Goal: Communication & Community: Share content

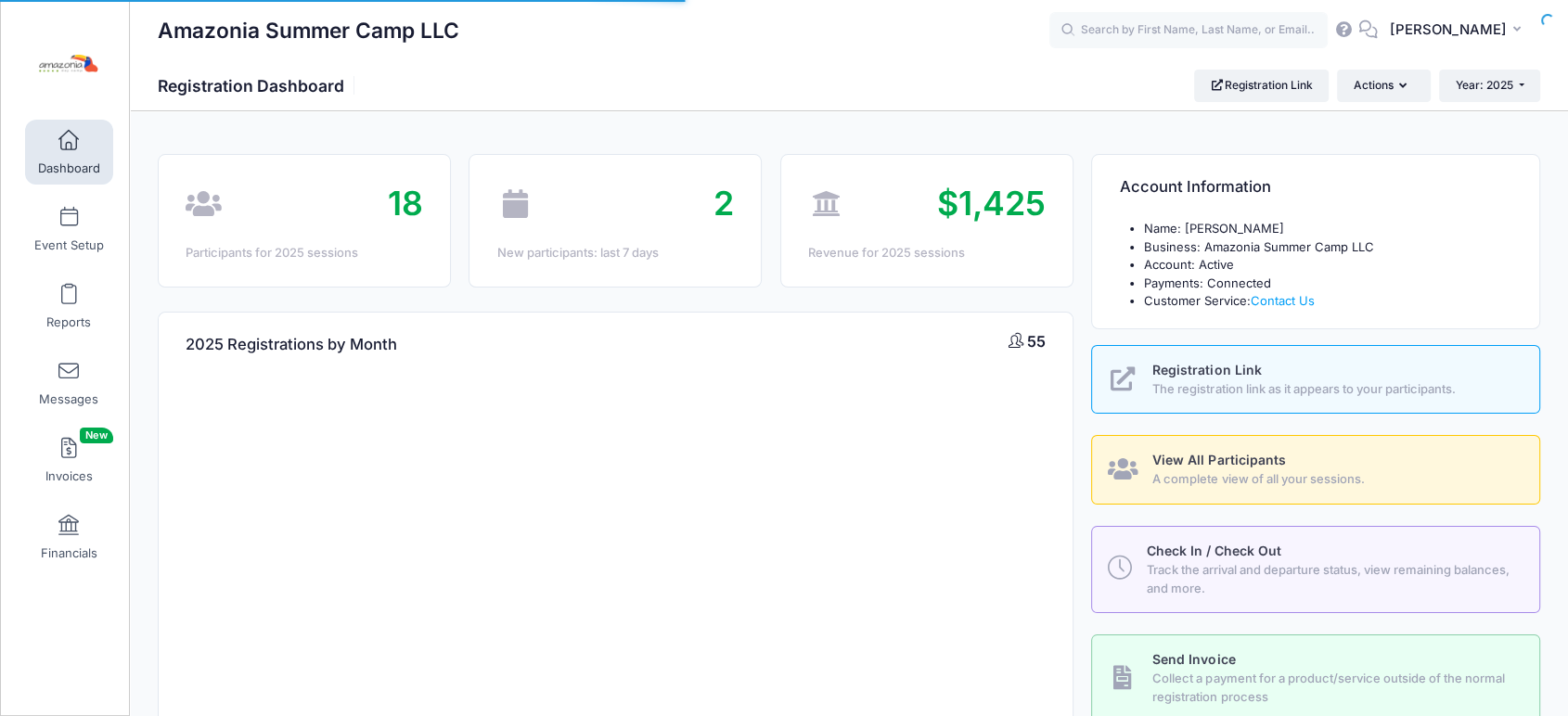
select select
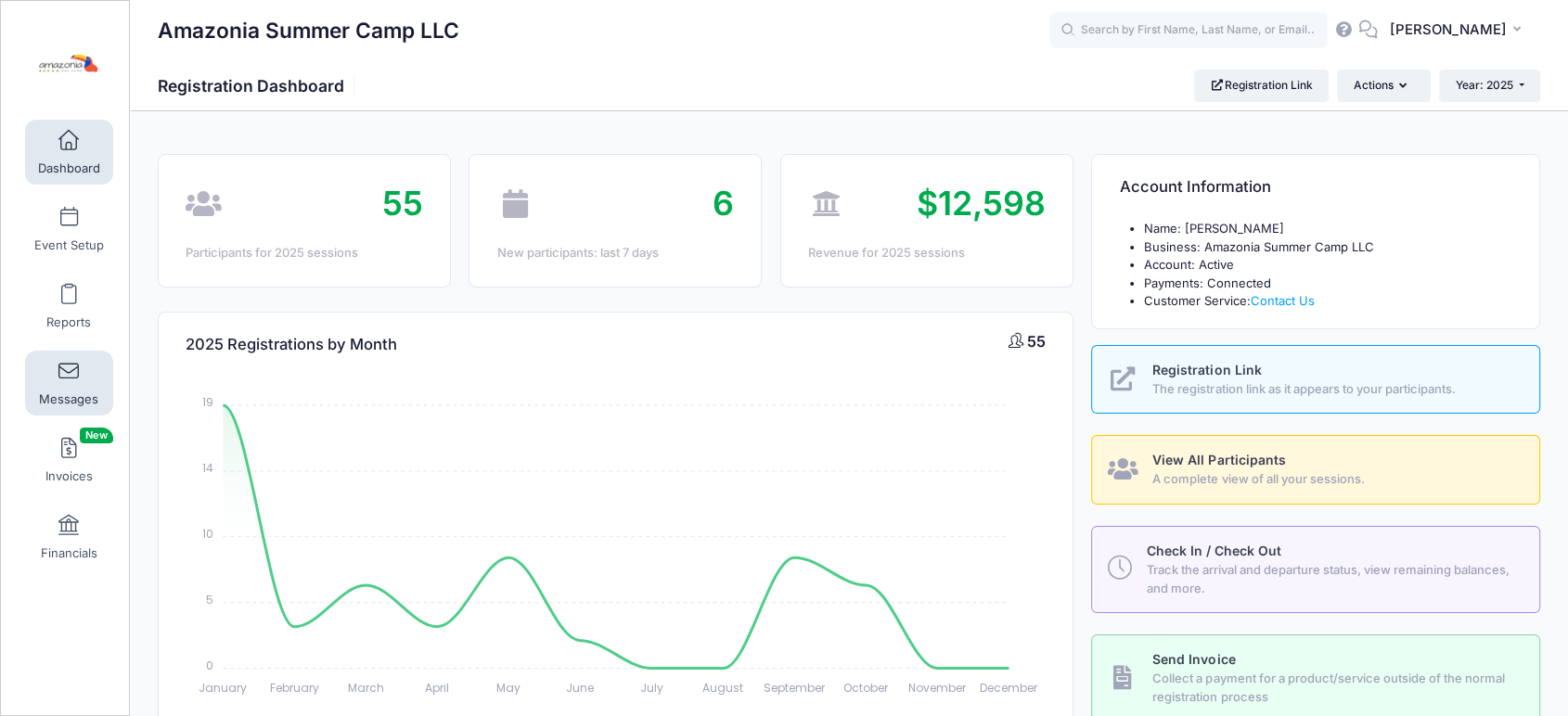
click at [69, 367] on span at bounding box center [69, 371] width 0 height 20
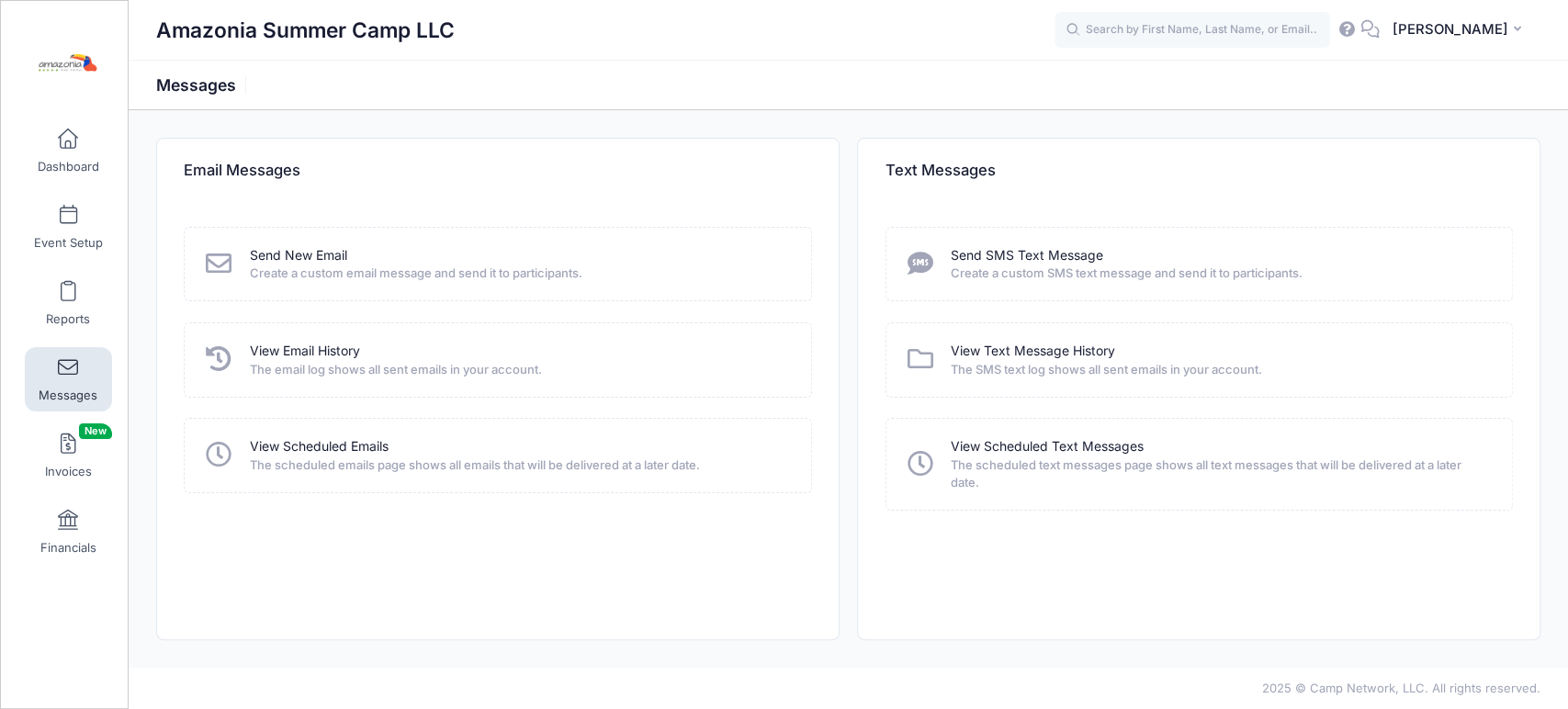
click at [326, 271] on span "Create a custom email message and send it to participants." at bounding box center [518, 273] width 537 height 18
click at [323, 256] on link "Send New Email" at bounding box center [298, 256] width 97 height 19
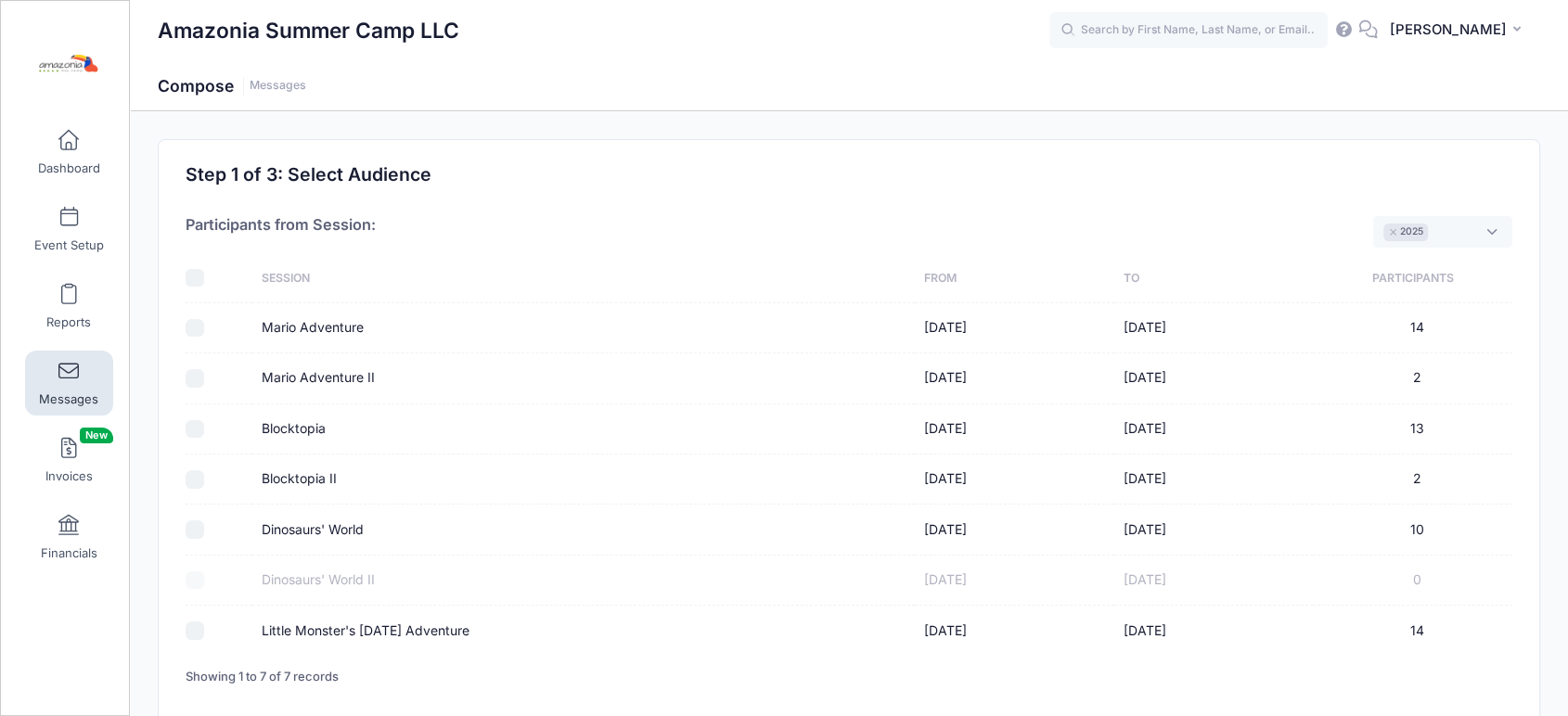
click at [198, 627] on input "Little Monster's Halloween Adventure" at bounding box center [194, 630] width 18 height 18
checkbox input "true"
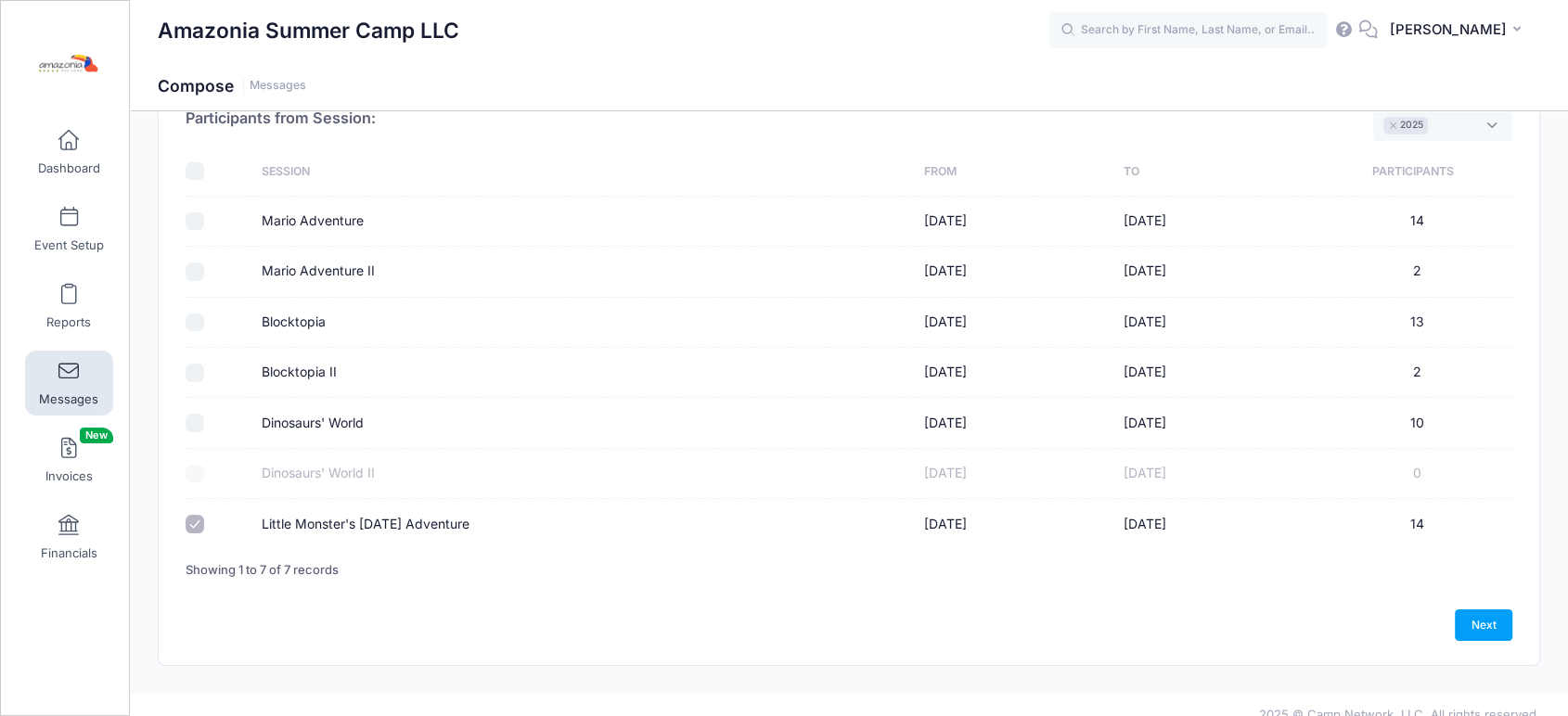
scroll to position [126, 0]
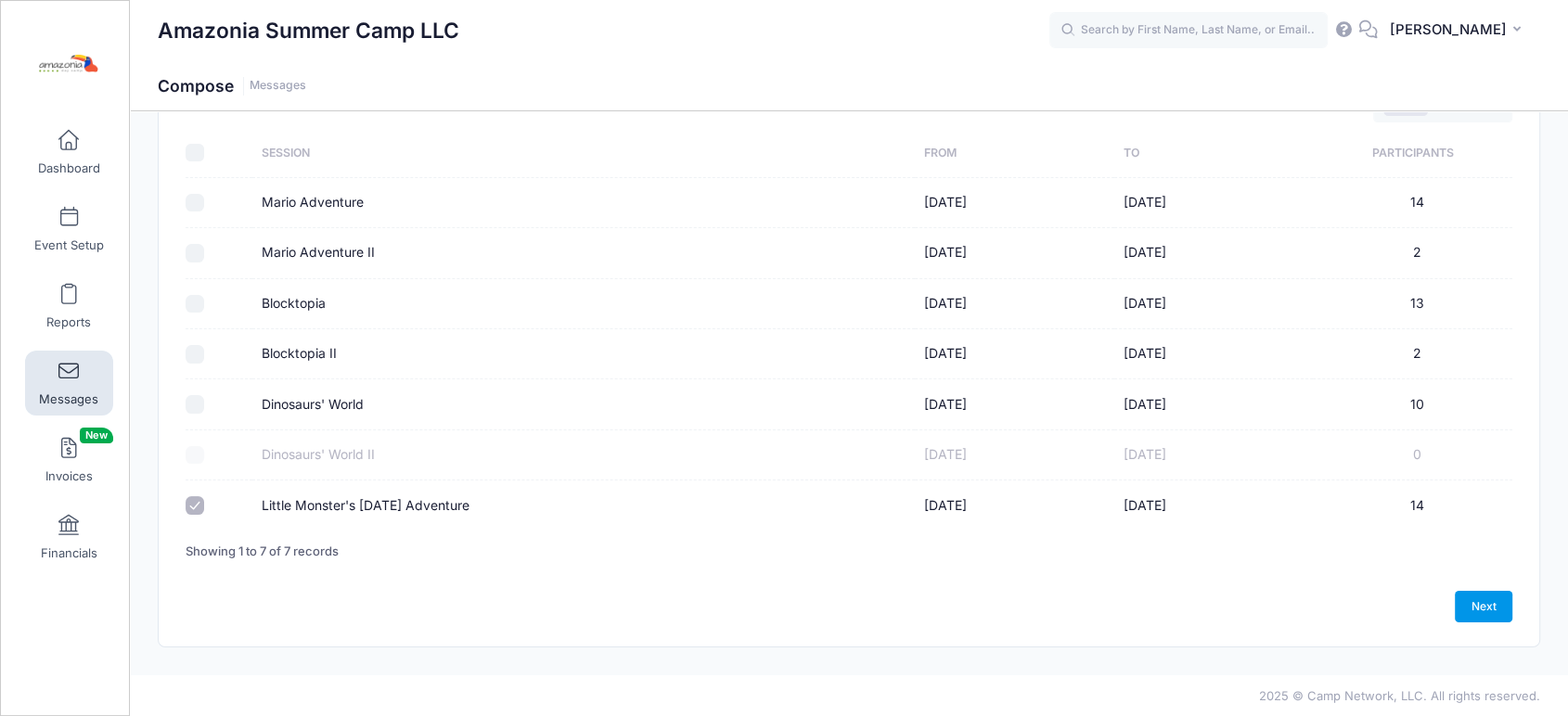
click at [1478, 591] on link "Next" at bounding box center [1483, 607] width 57 height 31
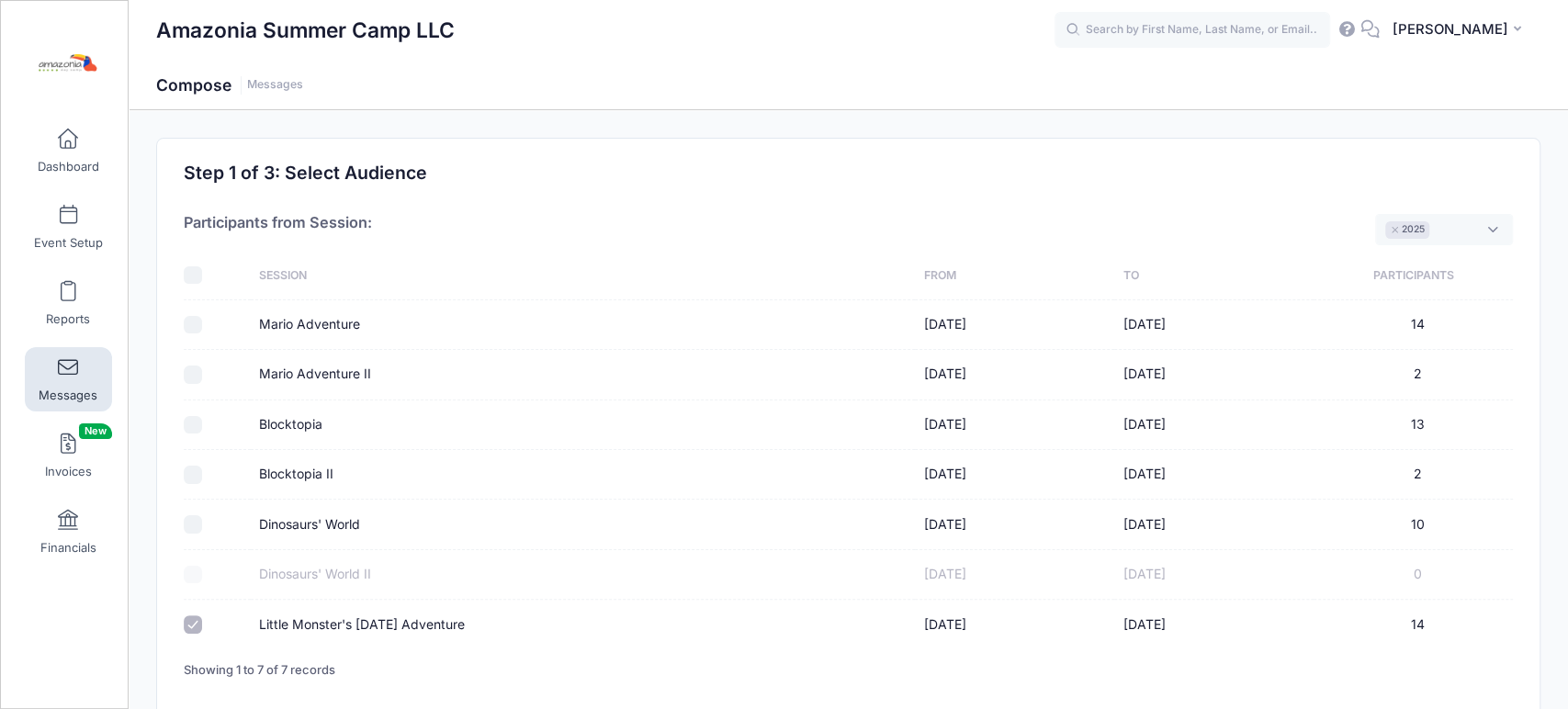
select select "50"
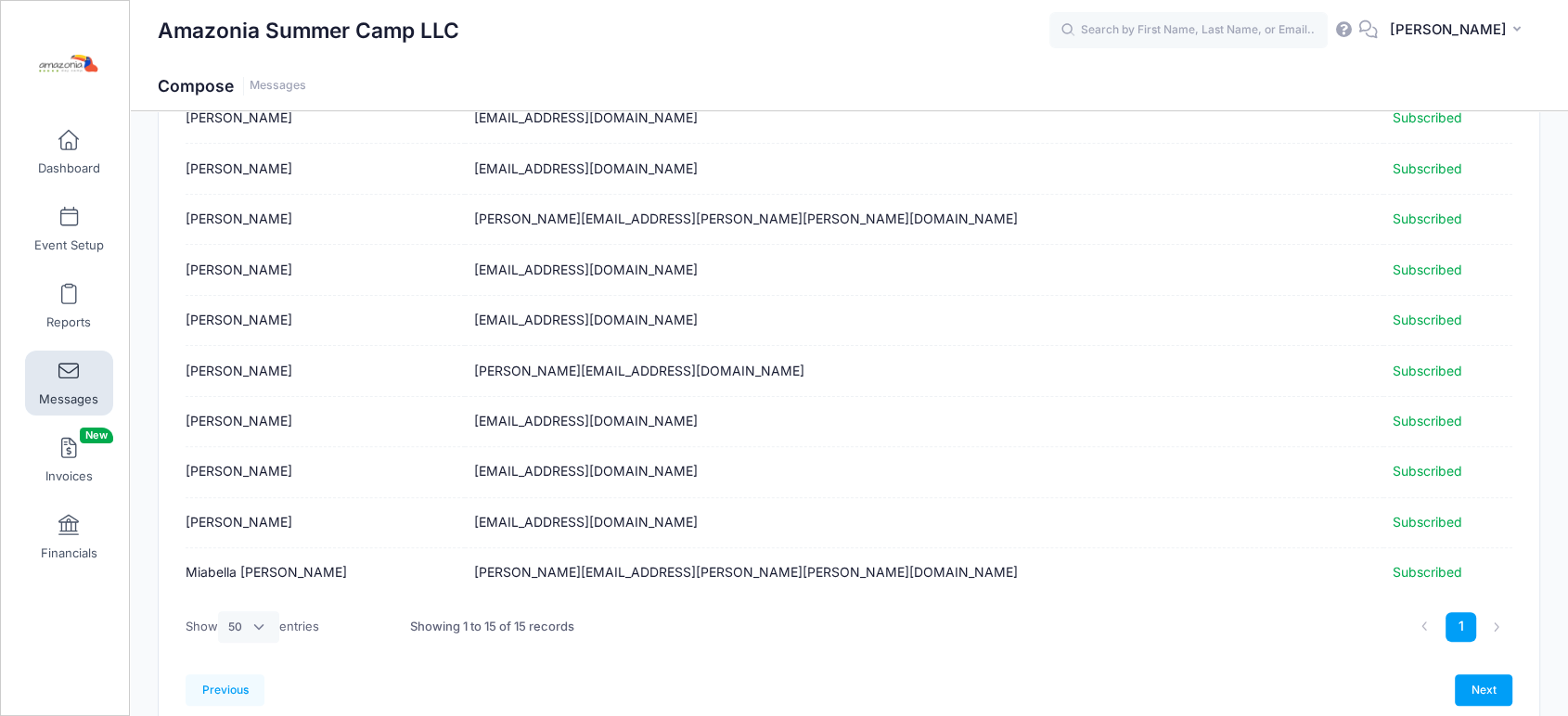
scroll to position [520, 0]
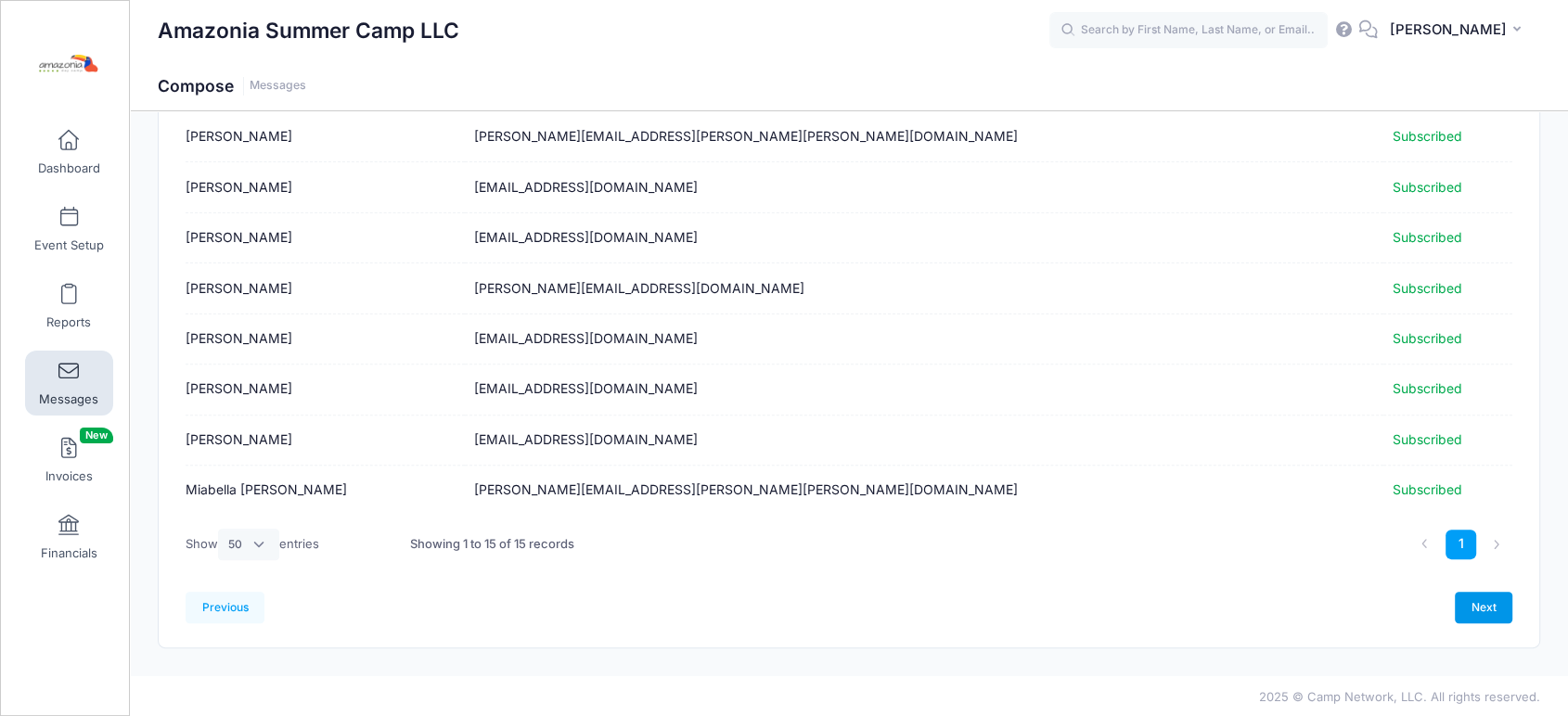
click at [1463, 603] on link "Next" at bounding box center [1483, 607] width 57 height 31
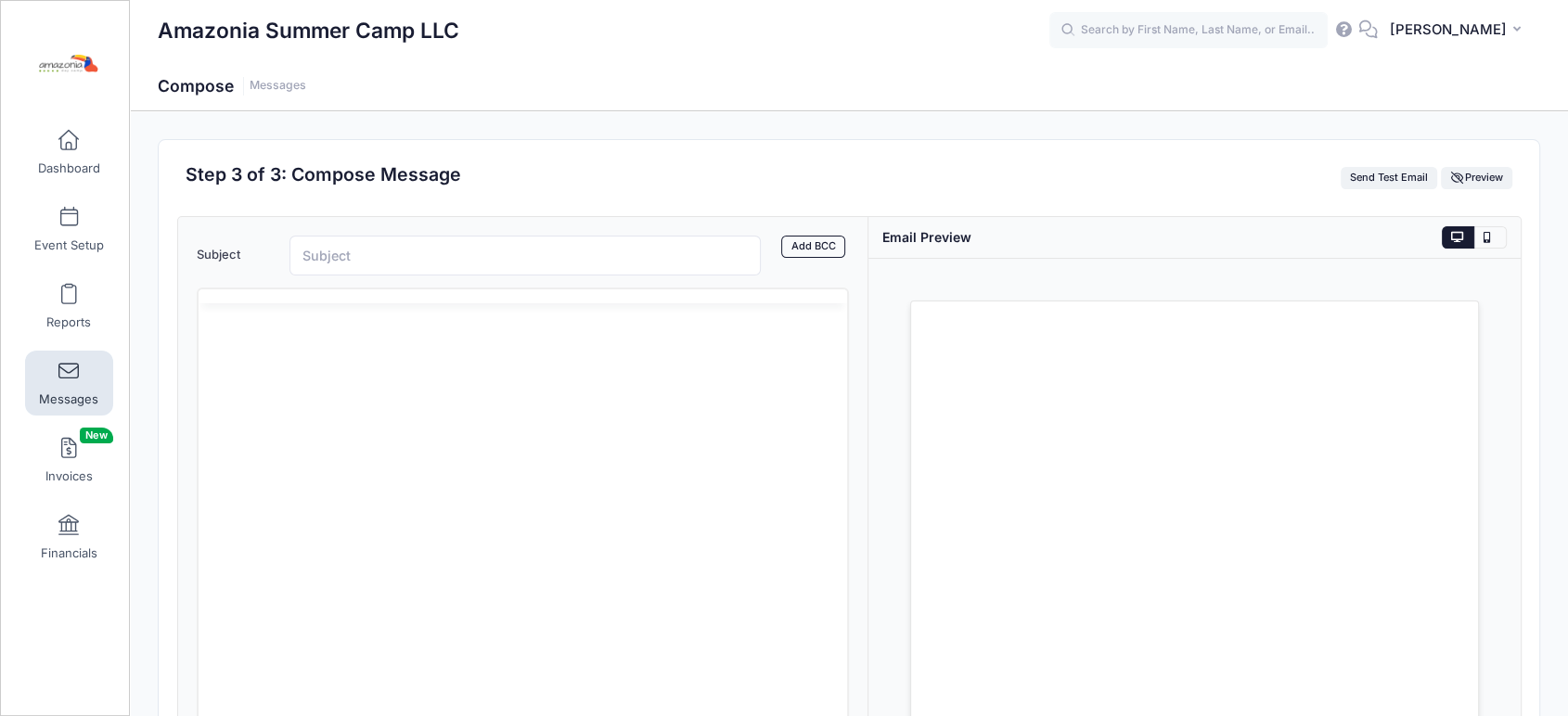
scroll to position [0, 0]
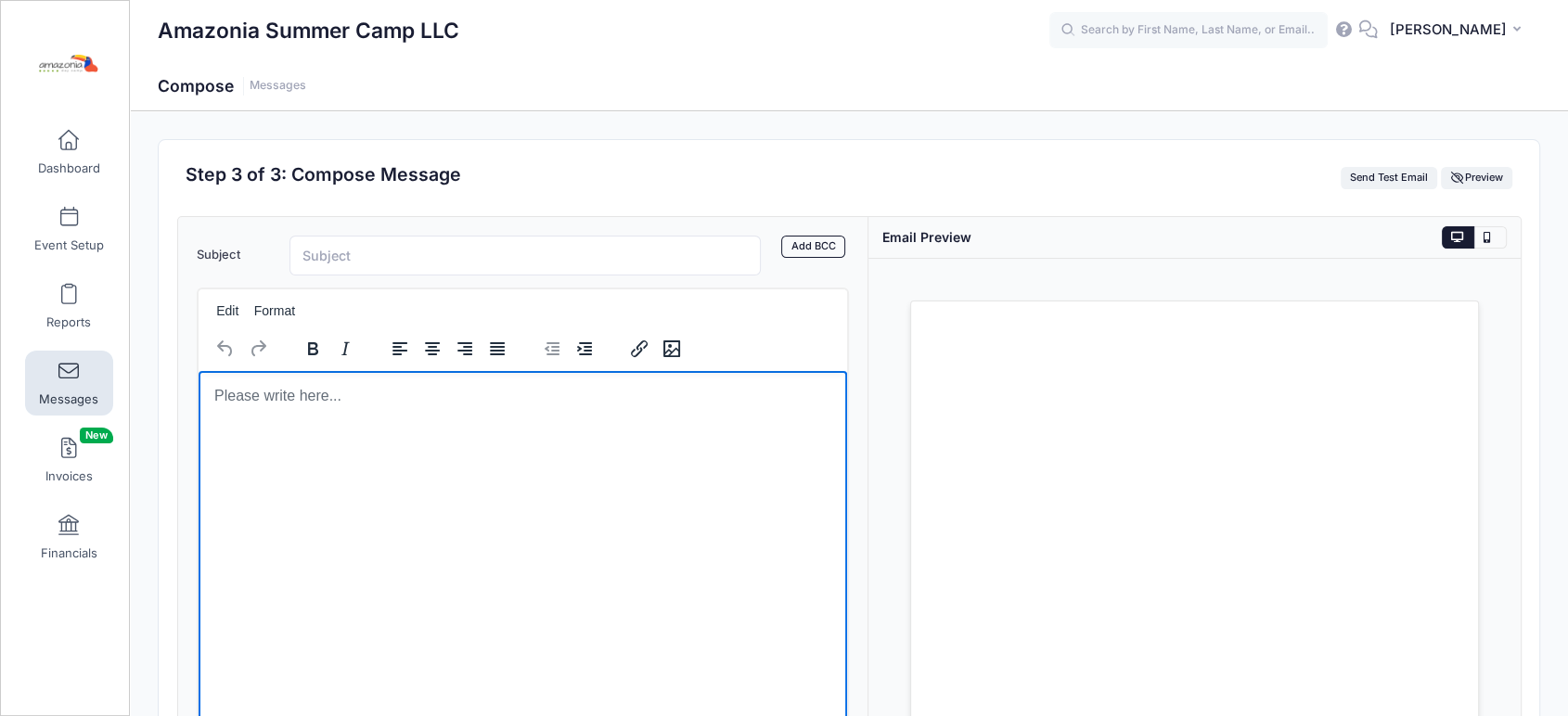
click at [228, 397] on body "Rich Text Area. Press ALT-0 for help." at bounding box center [522, 394] width 619 height 20
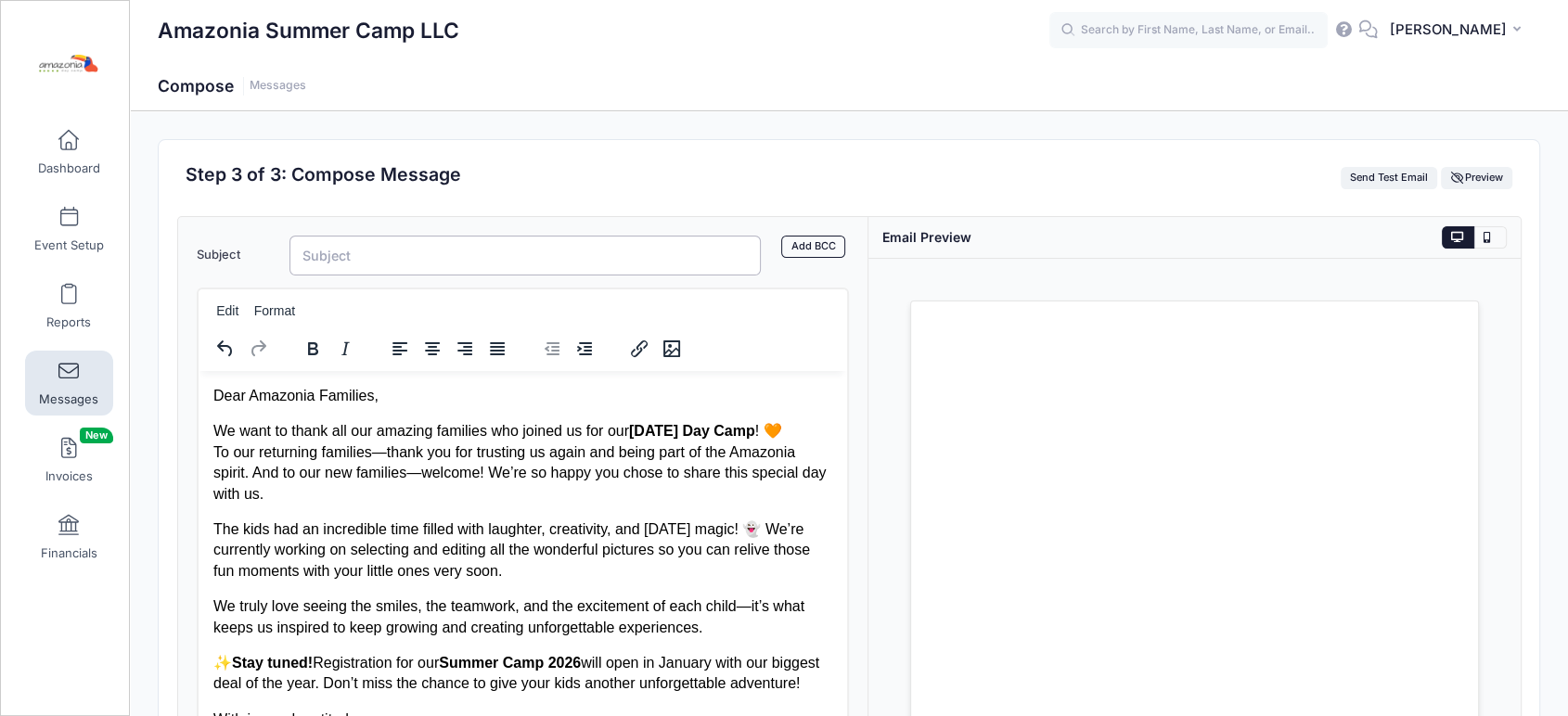
click at [375, 260] on input "Subject" at bounding box center [525, 256] width 471 height 40
type input "🎃 Thank You for an Amazing Halloween Day Camp!"
click at [384, 454] on p "We want to thank all our amazing families who joined us for our Halloween Day C…" at bounding box center [522, 462] width 619 height 84
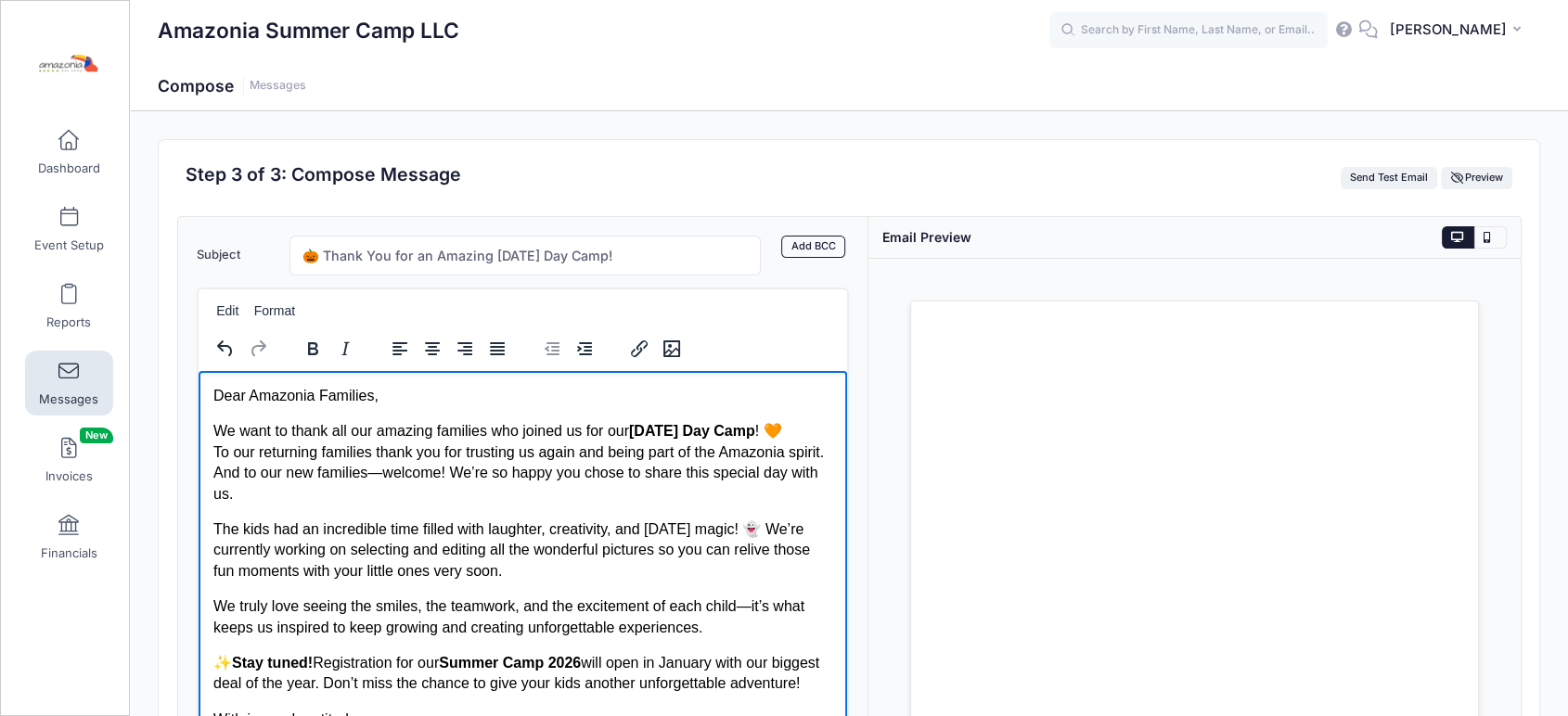
click at [259, 472] on p "We want to thank all our amazing families who joined us for our Halloween Day C…" at bounding box center [522, 462] width 619 height 84
click at [418, 474] on p "We want to thank all our amazing families who joined us for our Halloween Day C…" at bounding box center [522, 462] width 619 height 84
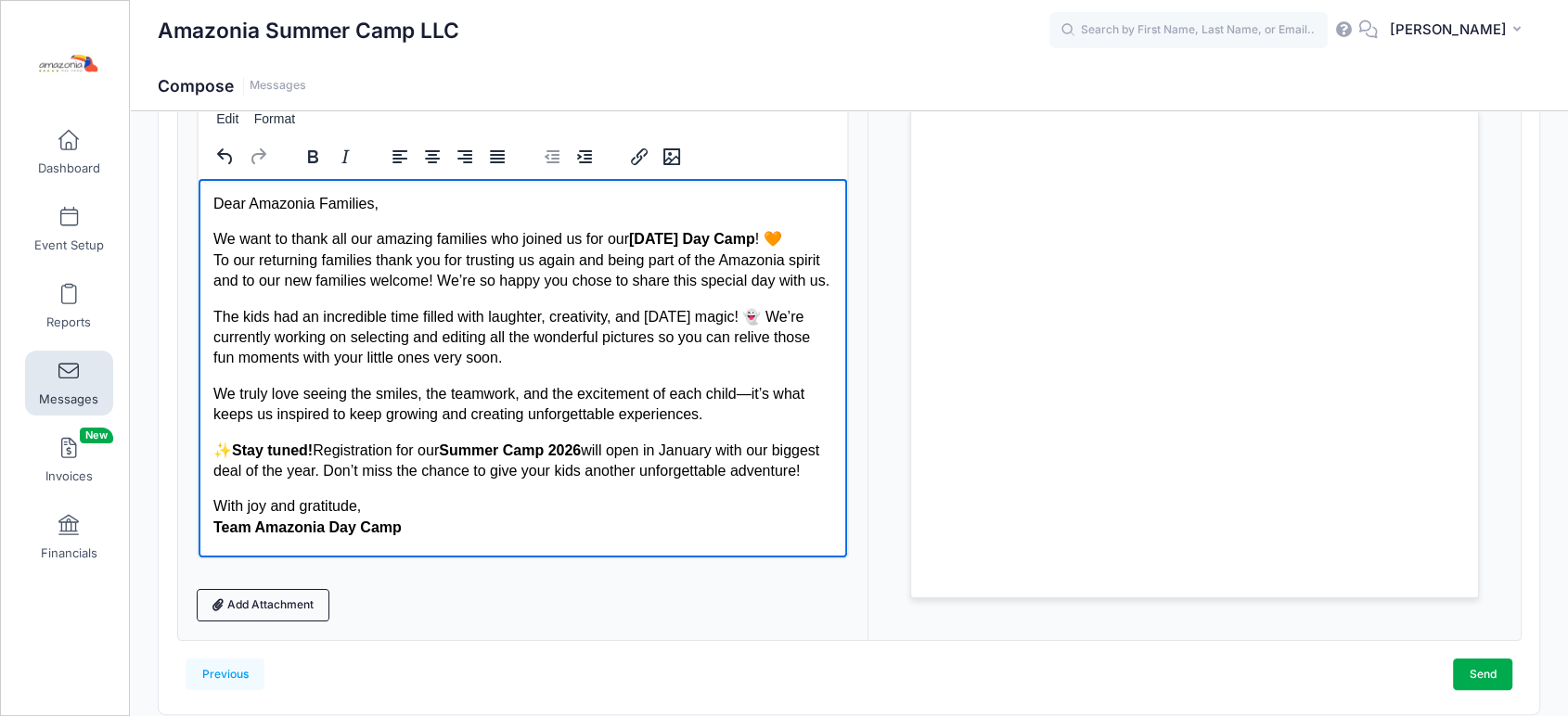
scroll to position [195, 0]
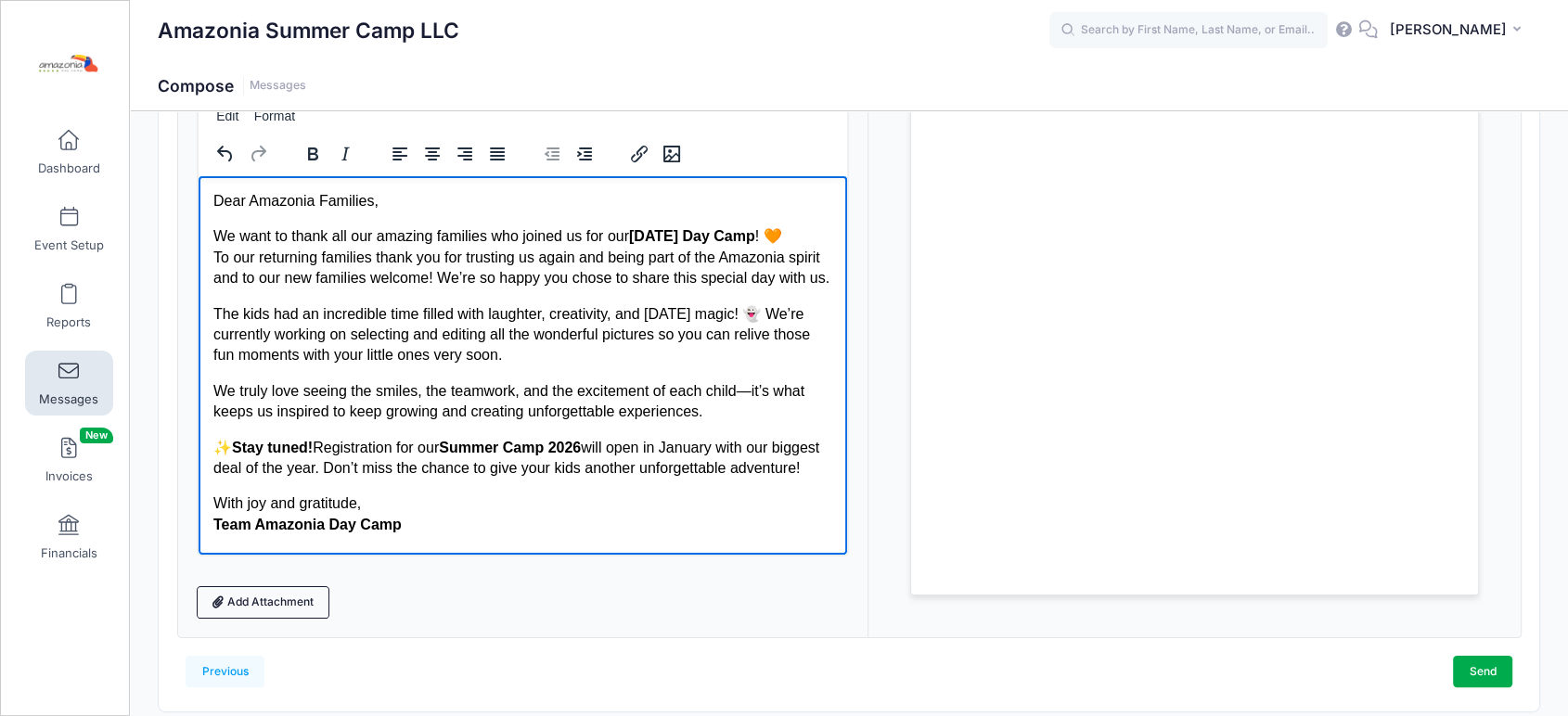
click at [744, 381] on p "We truly love seeing the smiles, the teamwork, and the excitement of each child…" at bounding box center [522, 402] width 619 height 42
drag, startPoint x: 211, startPoint y: 429, endPoint x: 341, endPoint y: 470, distance: 136.3
click at [341, 470] on p "✨ Stay tuned! Registration for our Summer Camp 2026 will open in January with o…" at bounding box center [522, 458] width 619 height 42
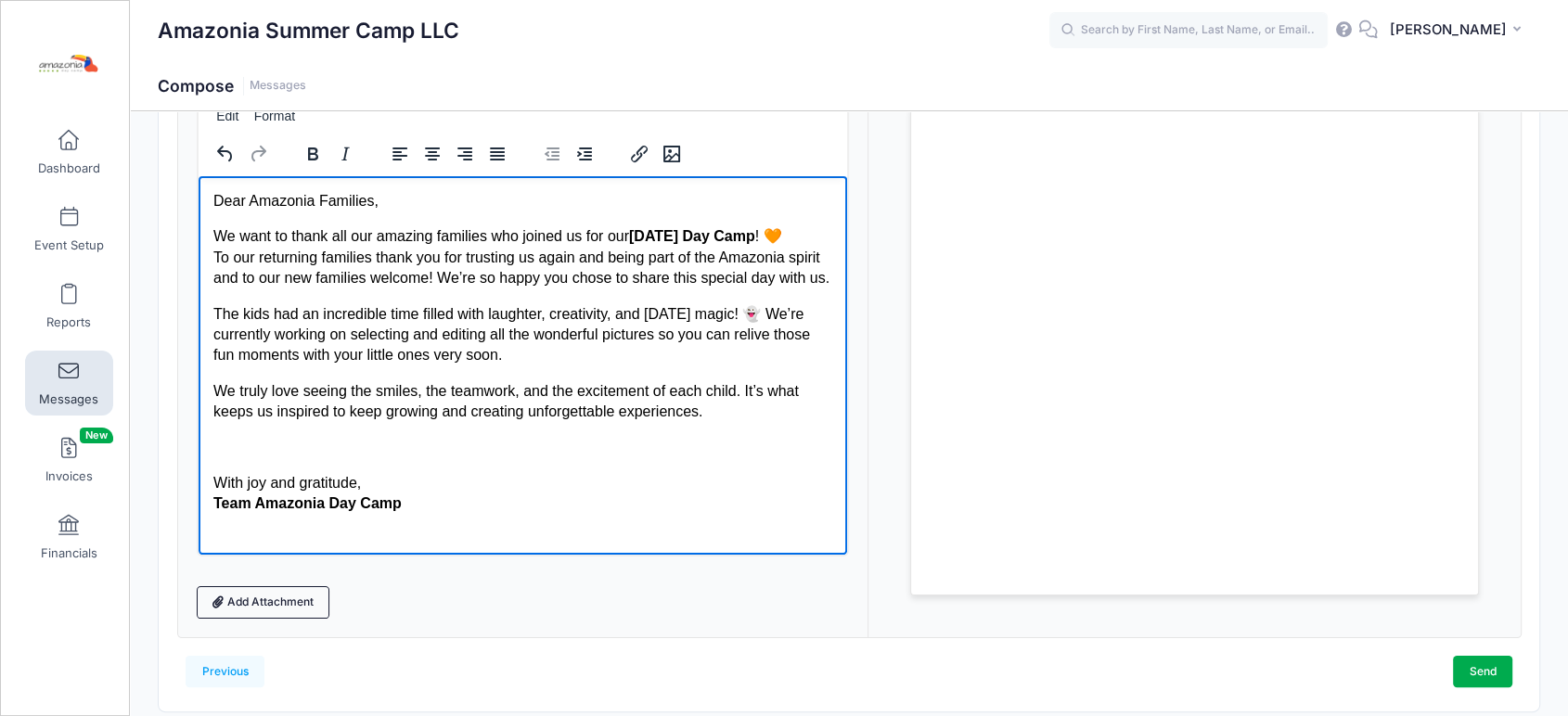
scroll to position [0, 0]
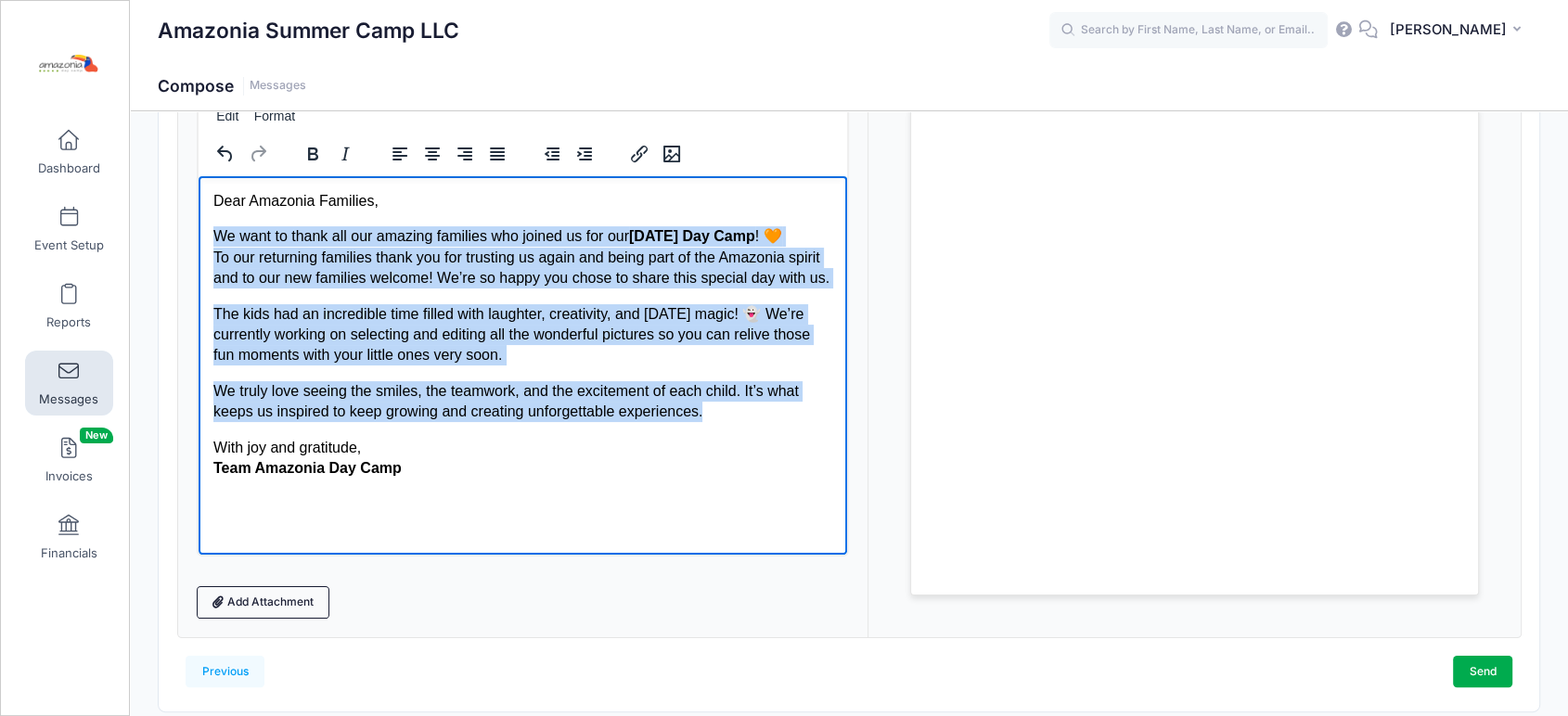
drag, startPoint x: 713, startPoint y: 419, endPoint x: 208, endPoint y: 239, distance: 536.1
click at [208, 239] on html "Dear Amazonia Families, We want to thank all our amazing families who joined us…" at bounding box center [522, 333] width 648 height 317
click at [490, 148] on icon "Justify" at bounding box center [497, 153] width 22 height 22
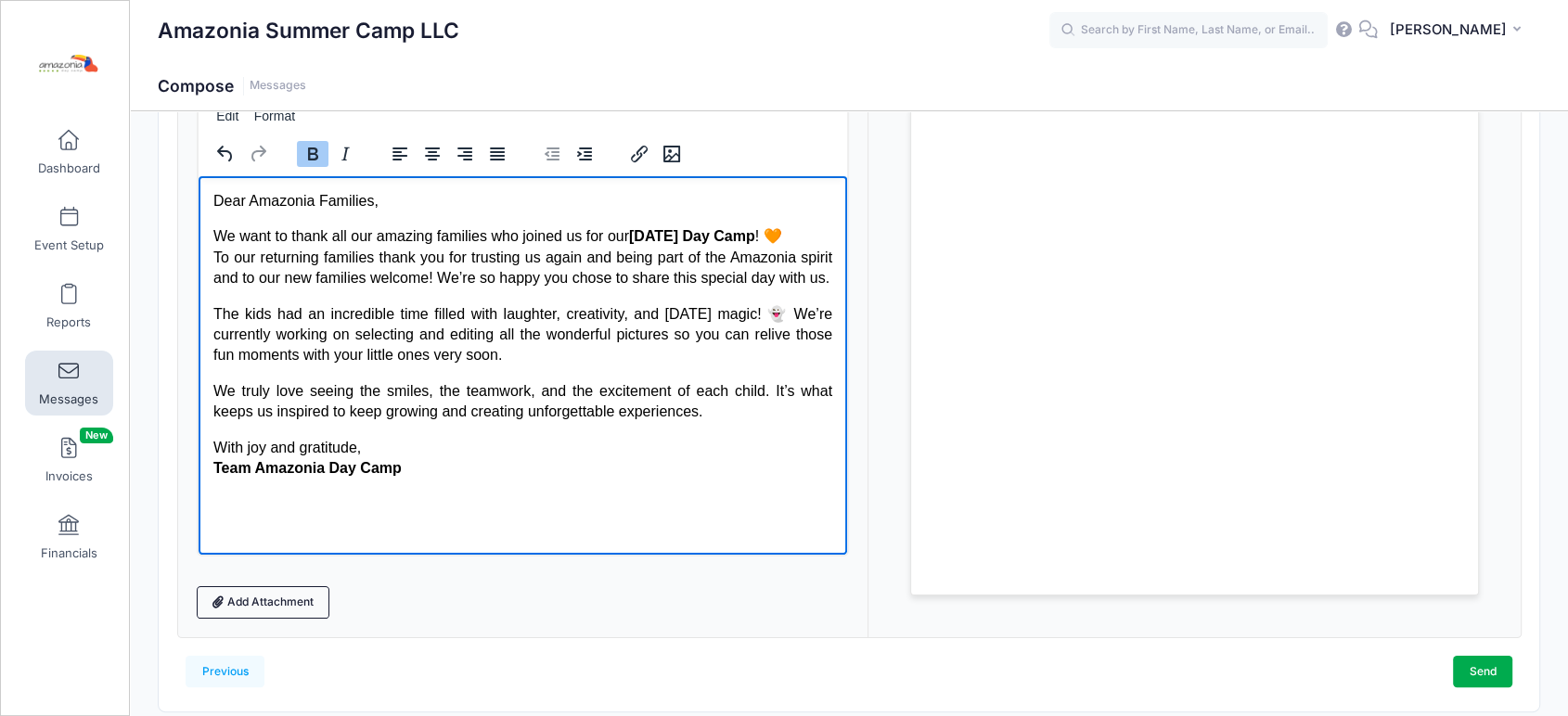
click at [685, 493] on html "Dear Amazonia Families, We want to thank all our amazing families who joined us…" at bounding box center [522, 333] width 648 height 317
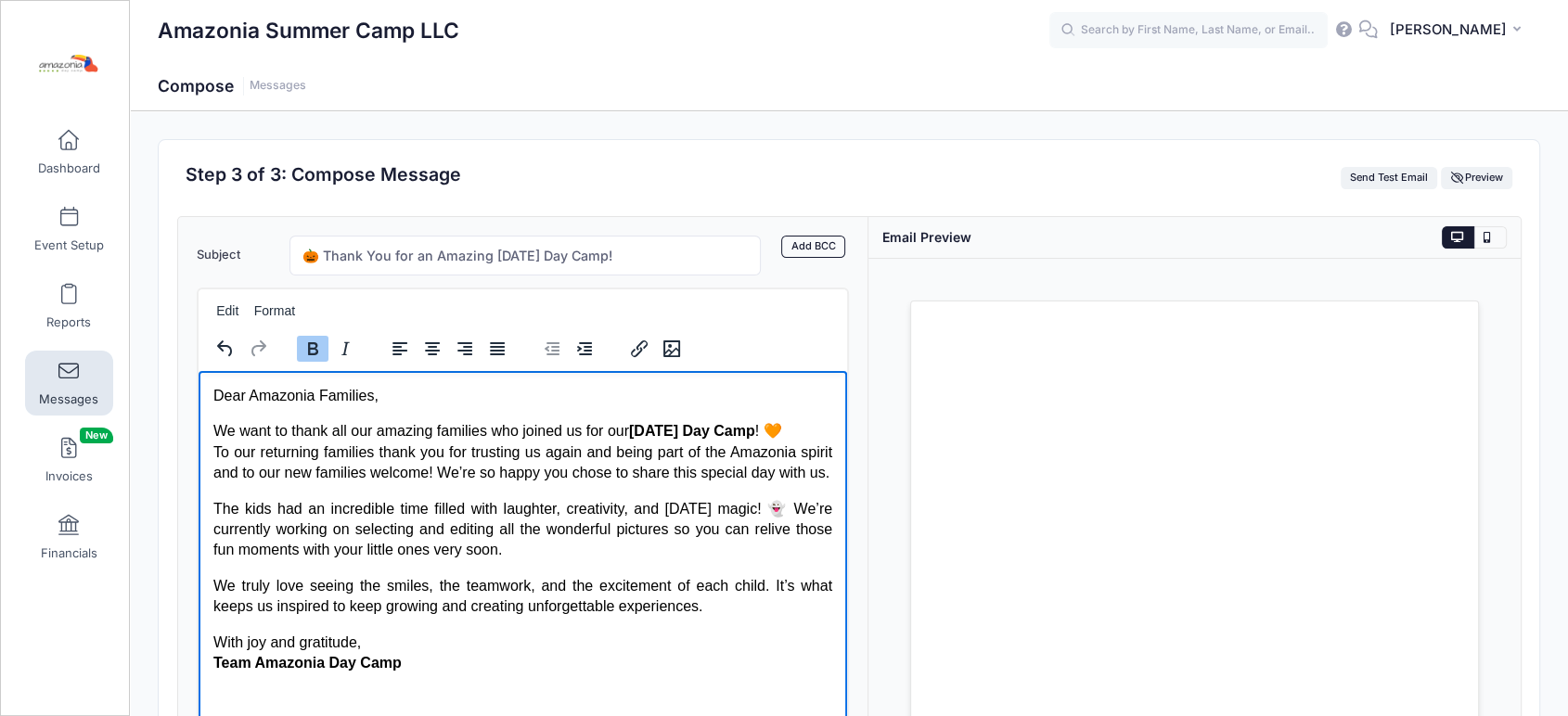
scroll to position [260, 0]
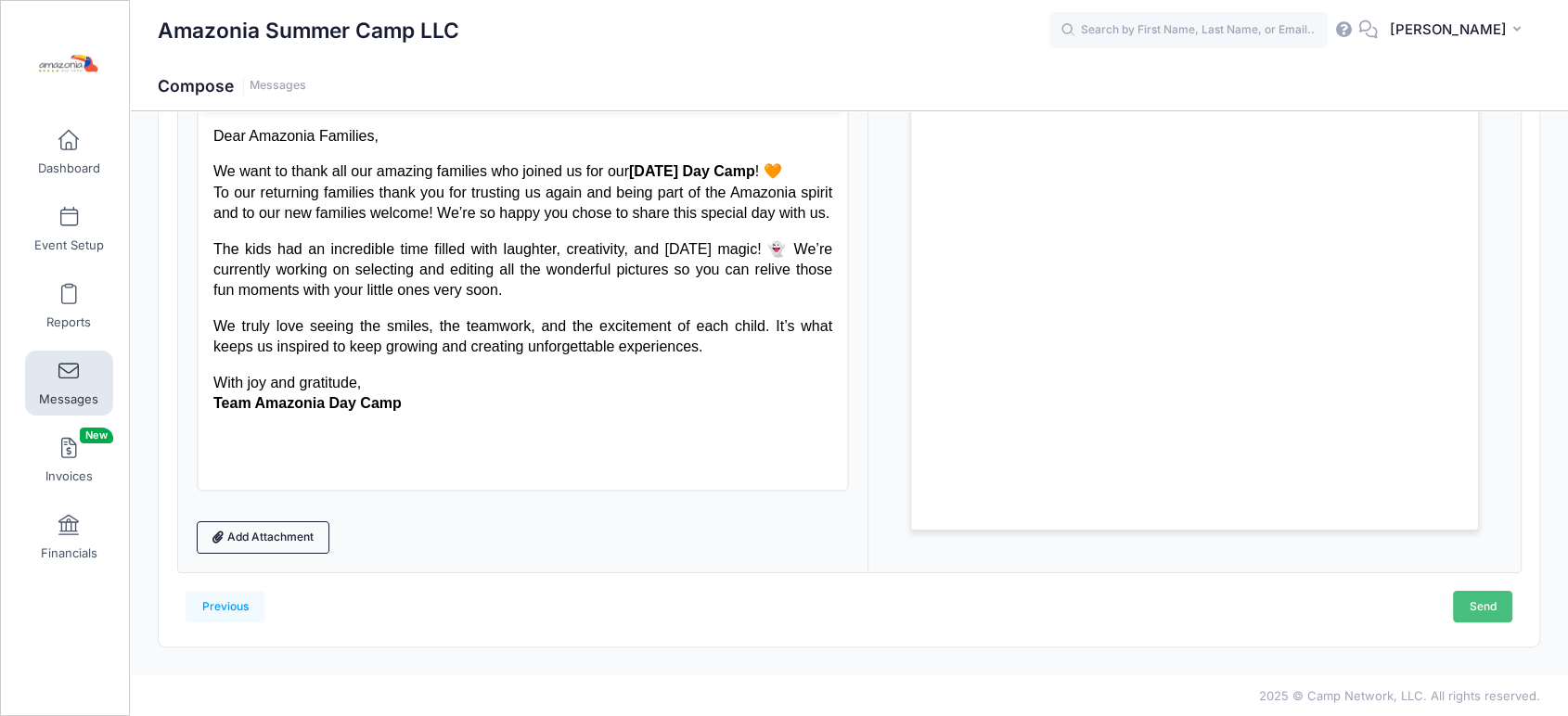
click at [1495, 600] on link "Send" at bounding box center [1482, 607] width 59 height 31
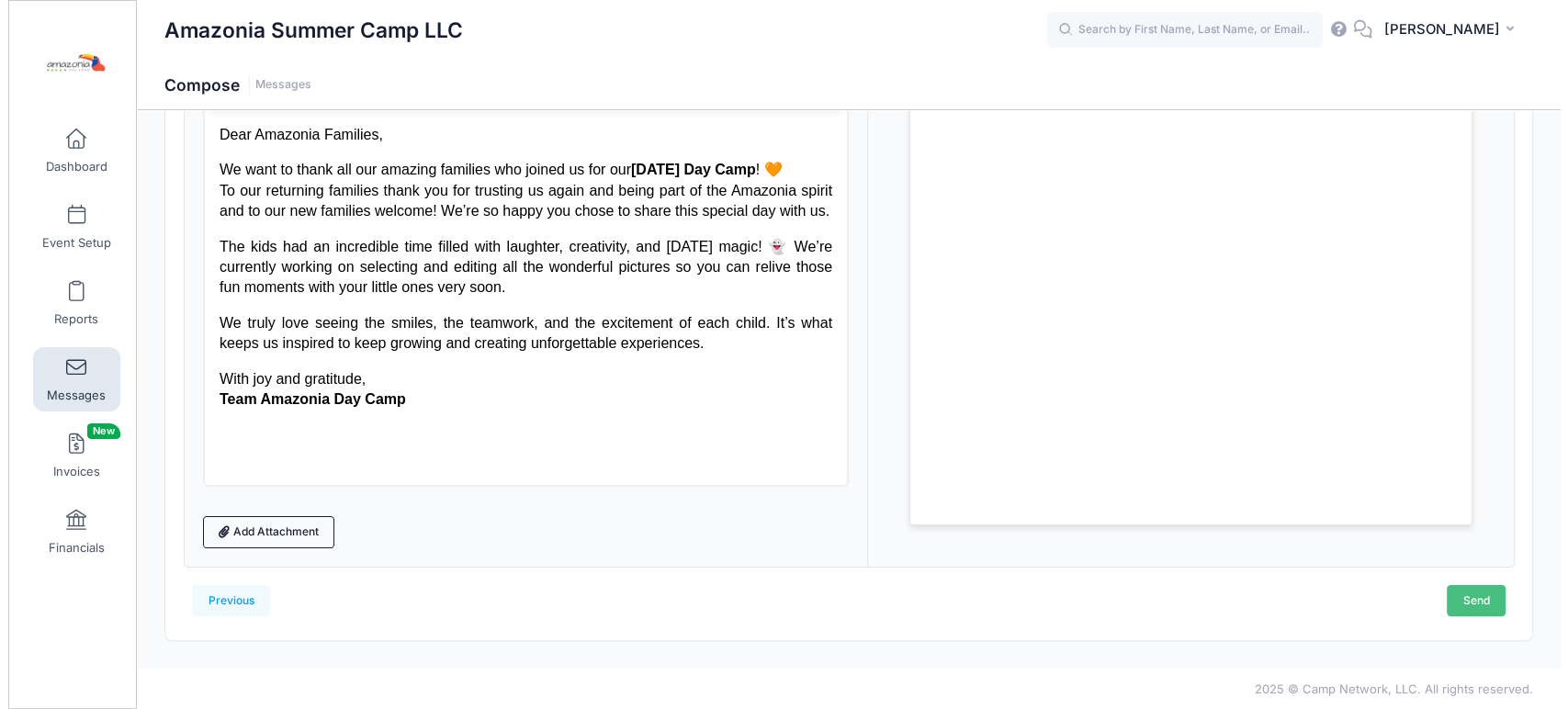
scroll to position [0, 0]
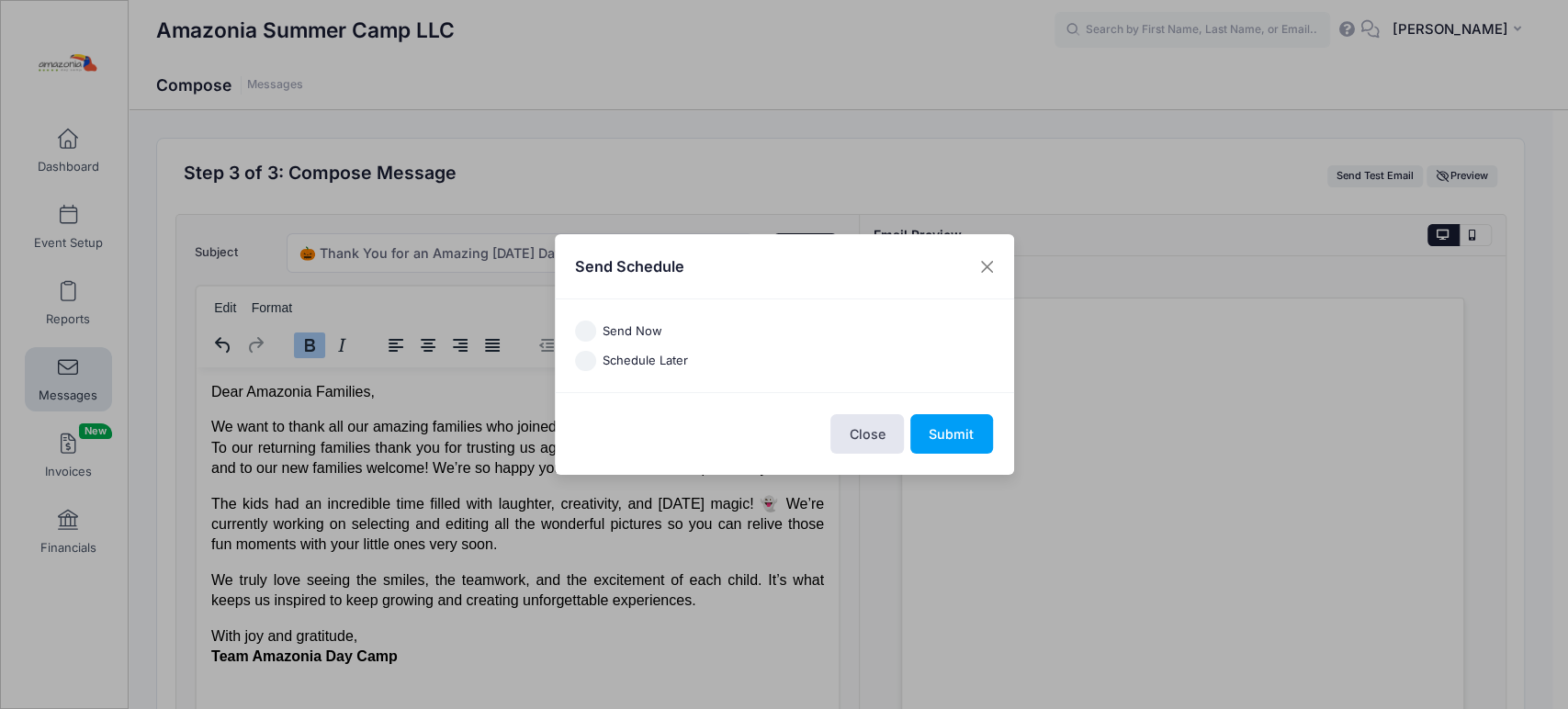
click at [583, 328] on input "Send Now" at bounding box center [585, 331] width 21 height 21
radio input "true"
click at [945, 425] on button "Submit" at bounding box center [952, 435] width 83 height 40
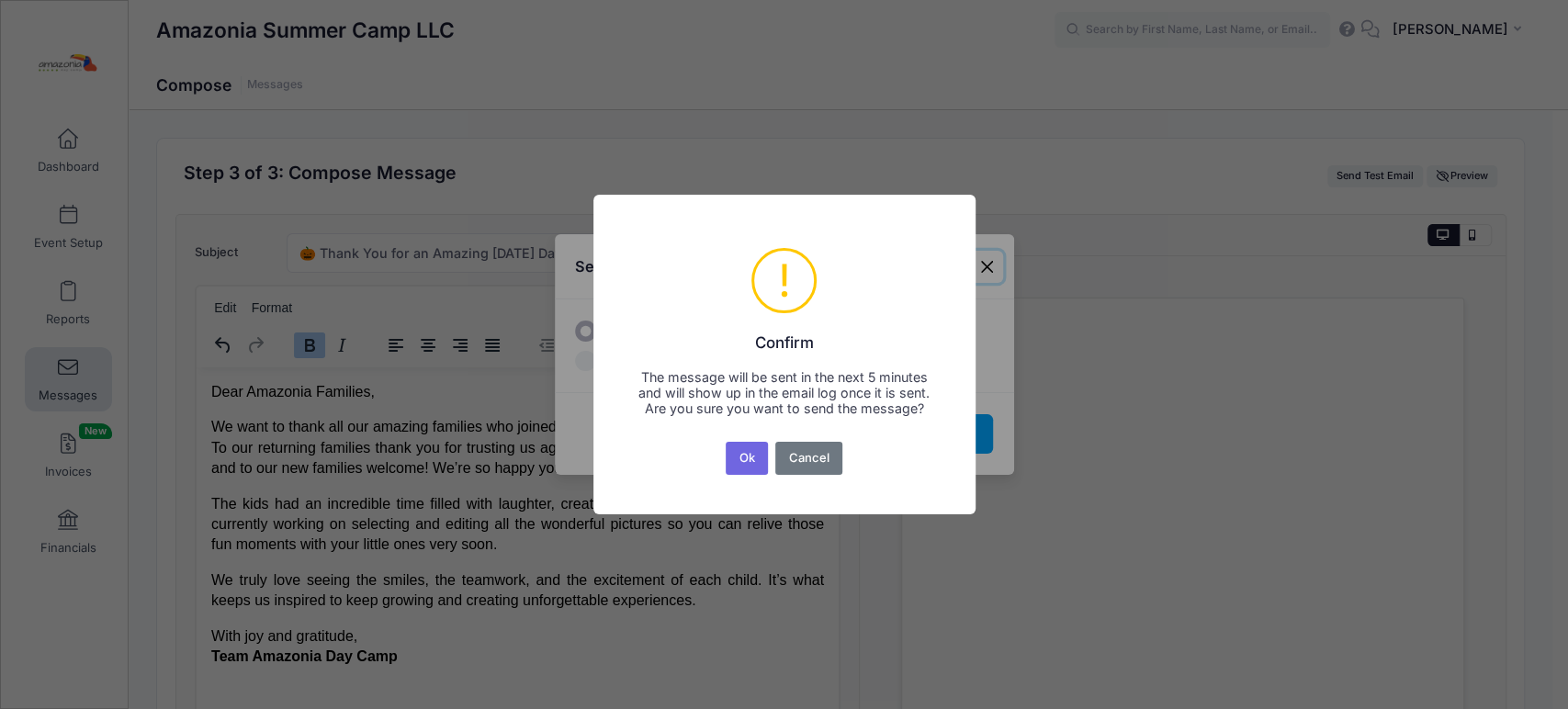
drag, startPoint x: 746, startPoint y: 465, endPoint x: 740, endPoint y: 475, distance: 11.7
click at [740, 475] on button "Ok" at bounding box center [746, 458] width 42 height 33
